Goal: Navigation & Orientation: Find specific page/section

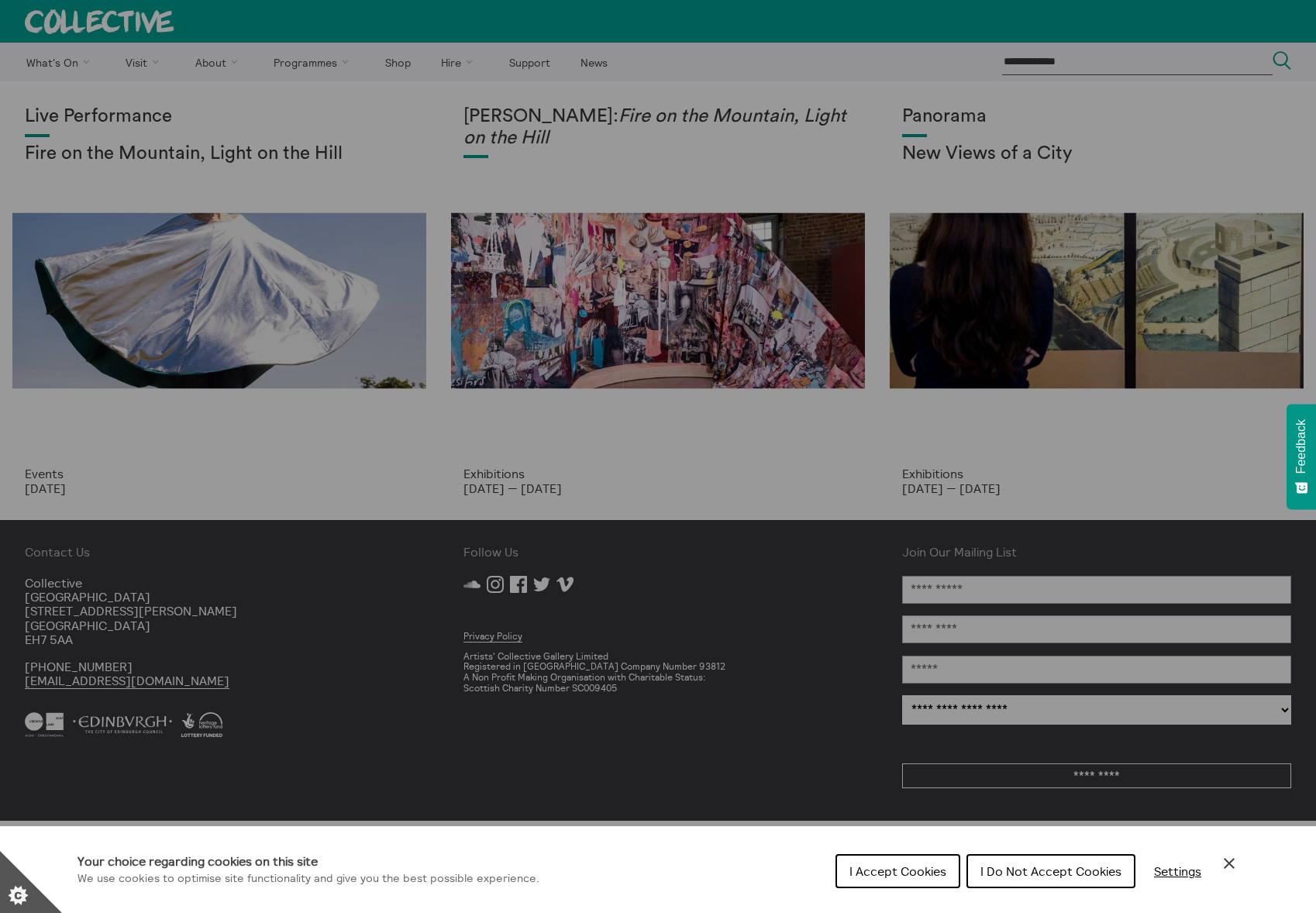
click at [318, 267] on div "Cookie preferences" at bounding box center [658, 456] width 1316 height 913
click at [149, 133] on div "Cookie preferences" at bounding box center [658, 456] width 1316 height 913
click at [174, 208] on div "Cookie preferences" at bounding box center [658, 456] width 1316 height 913
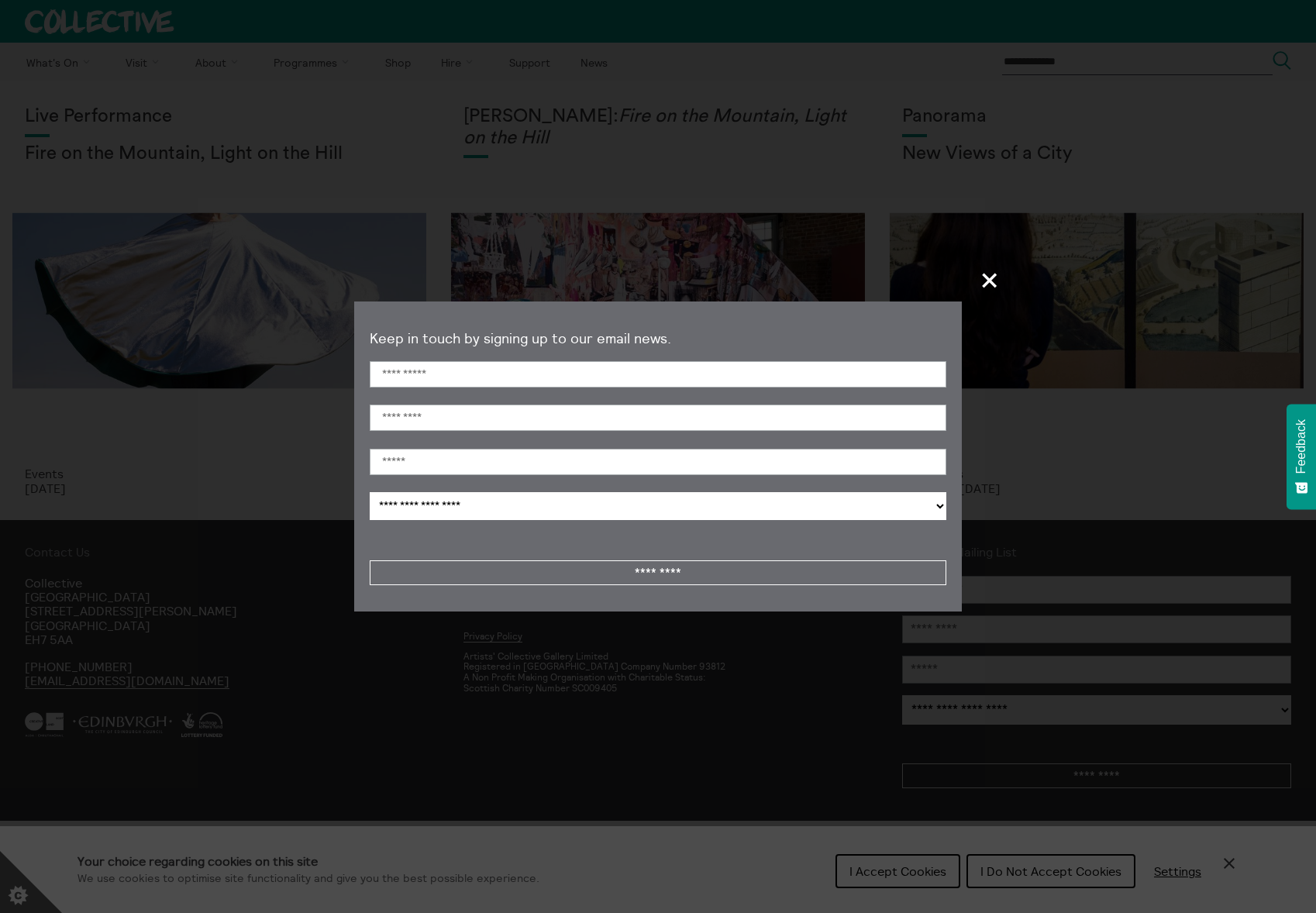
click at [981, 284] on span "+" at bounding box center [990, 280] width 46 height 46
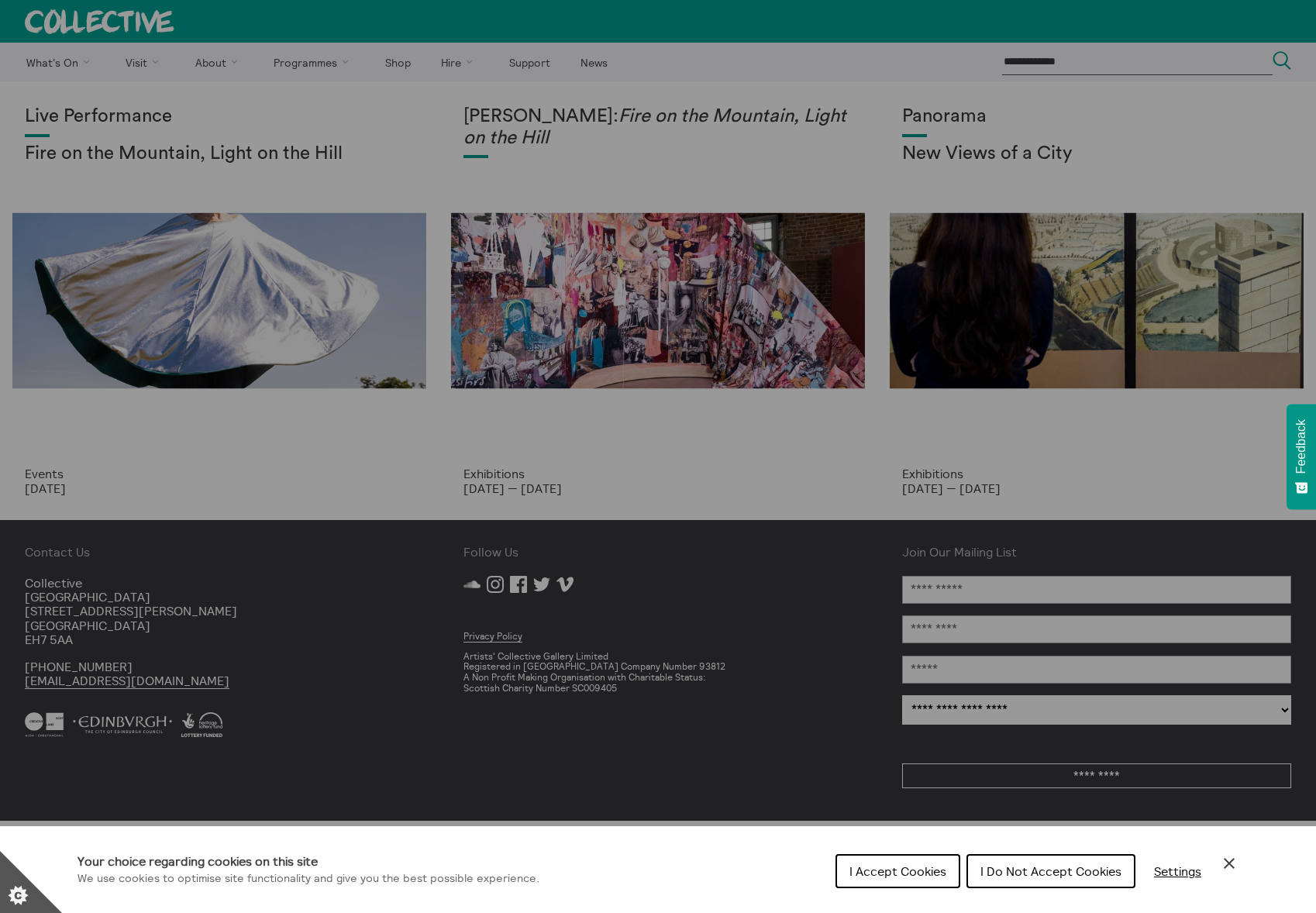
click at [241, 317] on div "Cookie preferences" at bounding box center [658, 456] width 1316 height 913
drag, startPoint x: 372, startPoint y: 445, endPoint x: 290, endPoint y: 331, distance: 140.4
click at [372, 444] on div "Cookie preferences" at bounding box center [658, 456] width 1316 height 913
click at [904, 872] on span "I Accept Cookies" at bounding box center [898, 870] width 96 height 15
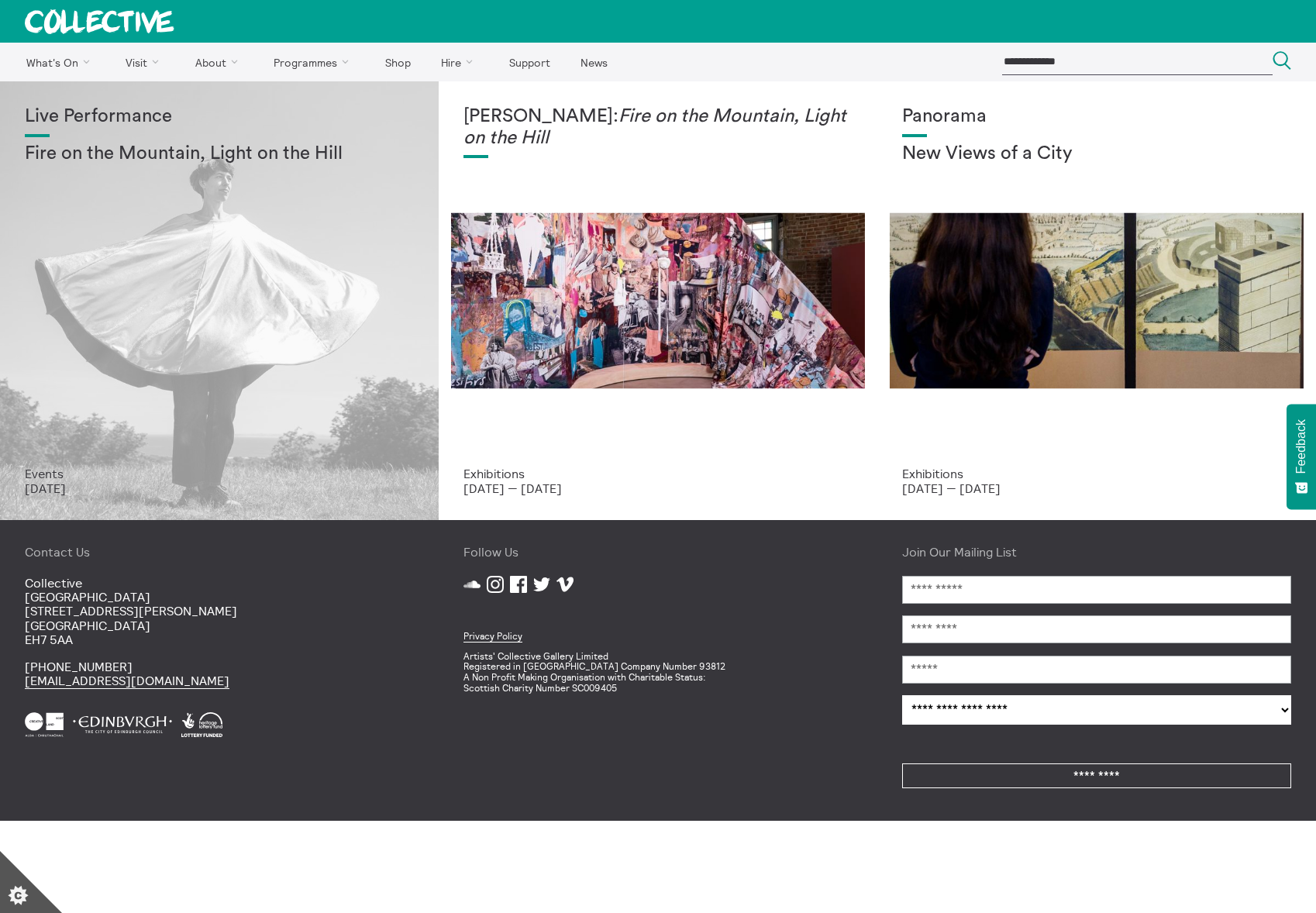
click at [220, 199] on div "Live Performance Fire on the Mountain, Light on the Hill" at bounding box center [219, 286] width 389 height 360
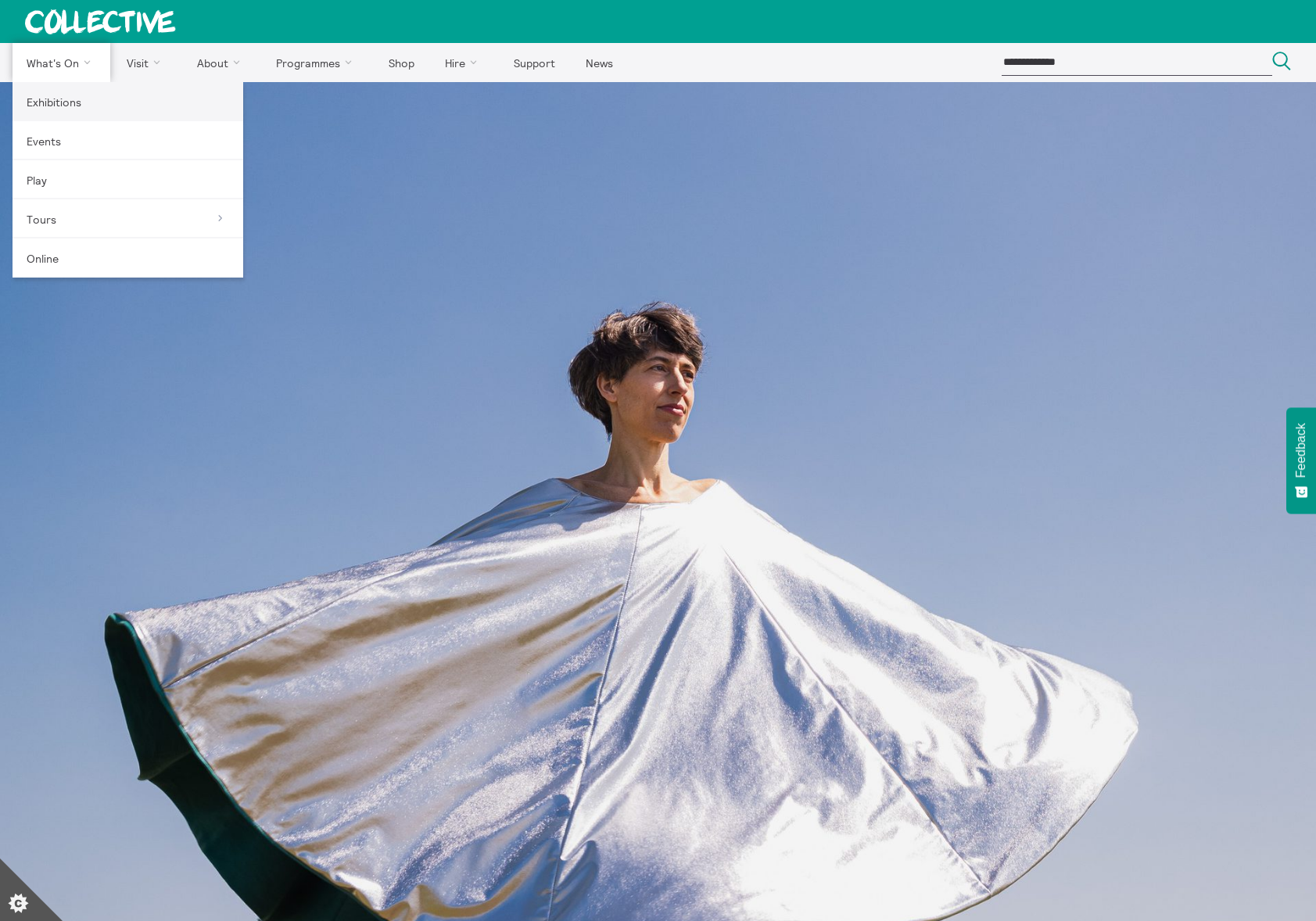
click at [57, 104] on link "Exhibitions" at bounding box center [128, 101] width 231 height 39
